Goal: Task Accomplishment & Management: Manage account settings

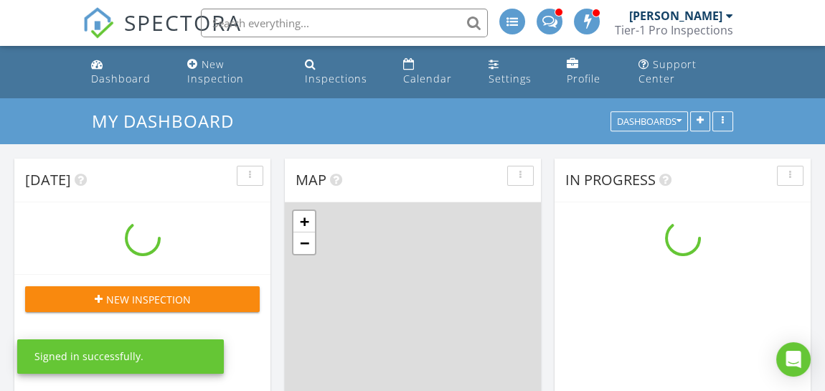
scroll to position [1184, 846]
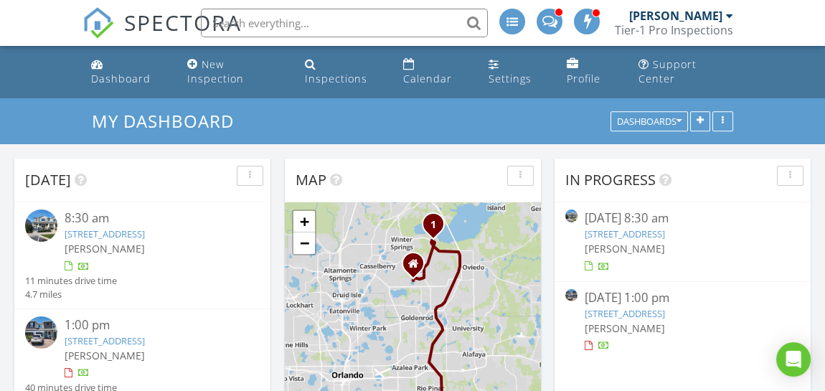
click at [49, 226] on img at bounding box center [41, 225] width 32 height 32
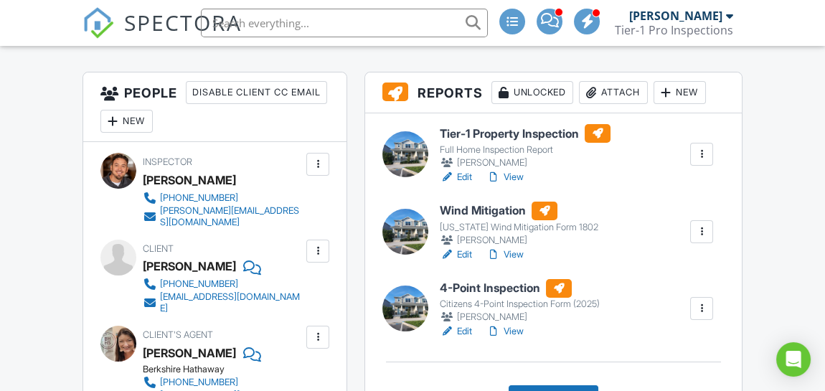
scroll to position [358, 0]
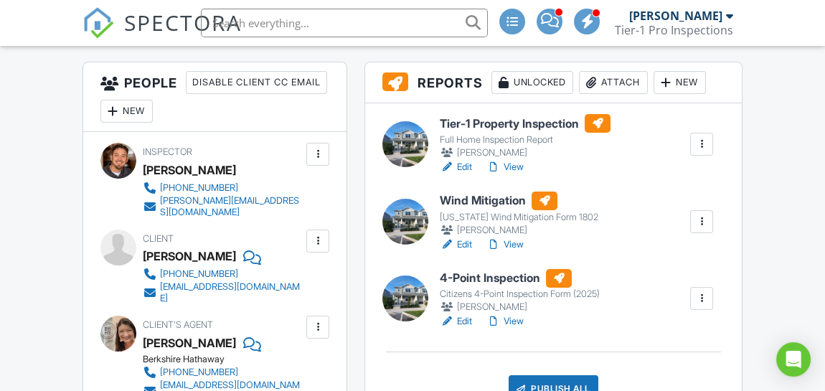
click at [403, 167] on div at bounding box center [405, 144] width 46 height 46
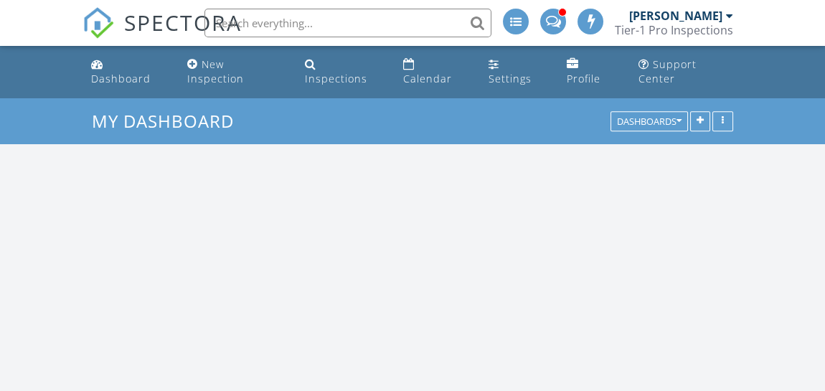
scroll to position [1184, 846]
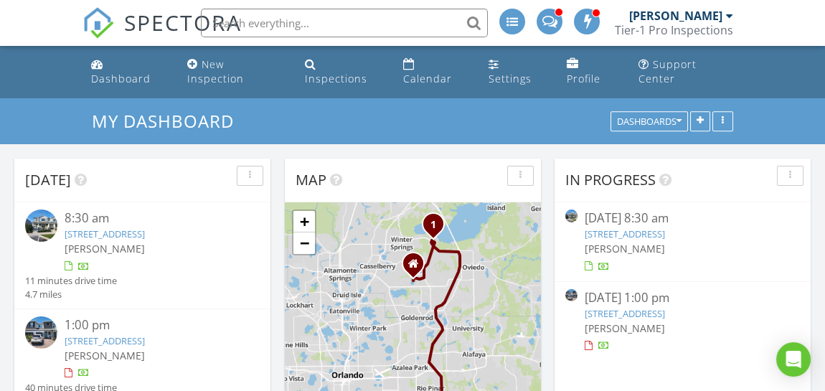
click at [42, 227] on img at bounding box center [41, 225] width 32 height 32
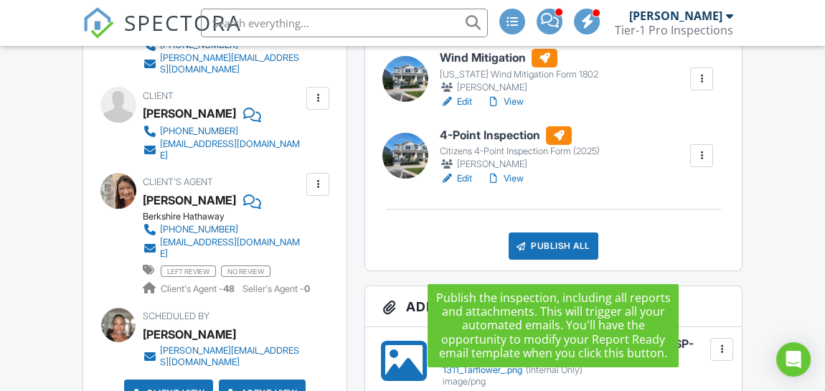
click at [581, 260] on div "Publish All" at bounding box center [553, 245] width 90 height 27
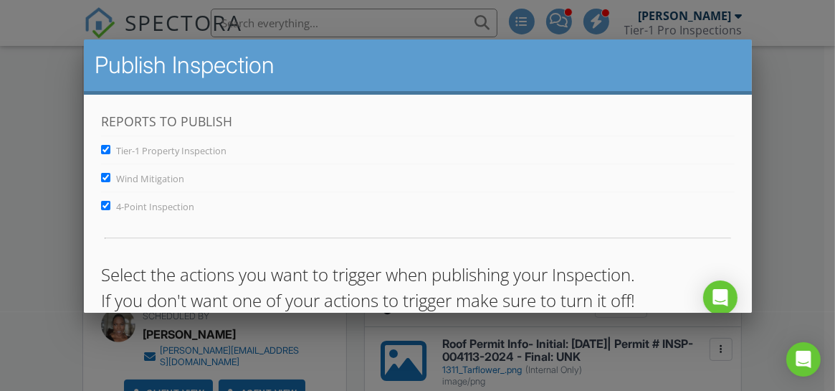
click at [105, 176] on input "Wind Mitigation" at bounding box center [104, 176] width 9 height 9
checkbox input "false"
click at [105, 204] on input "4-Point Inspection" at bounding box center [104, 204] width 9 height 9
checkbox input "false"
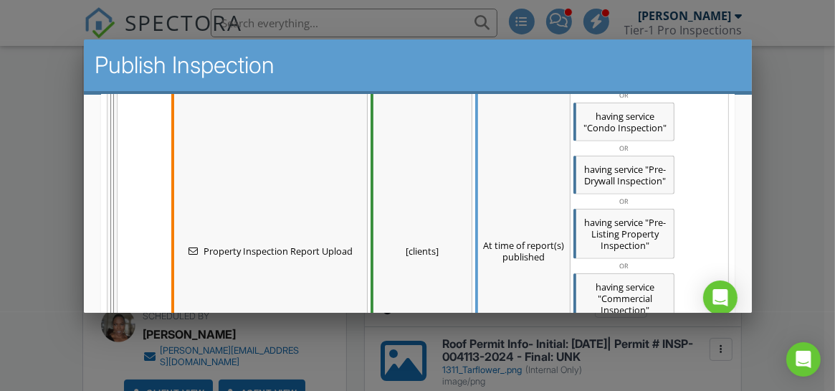
scroll to position [1541, 0]
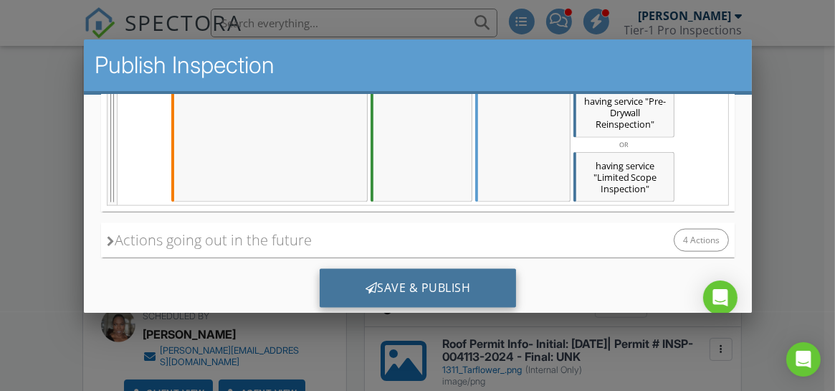
click at [428, 275] on div "Save & Publish" at bounding box center [417, 287] width 197 height 39
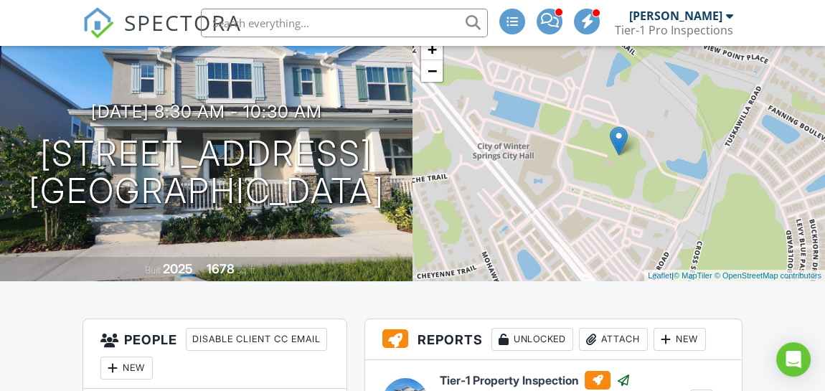
scroll to position [72, 0]
